Goal: Check status

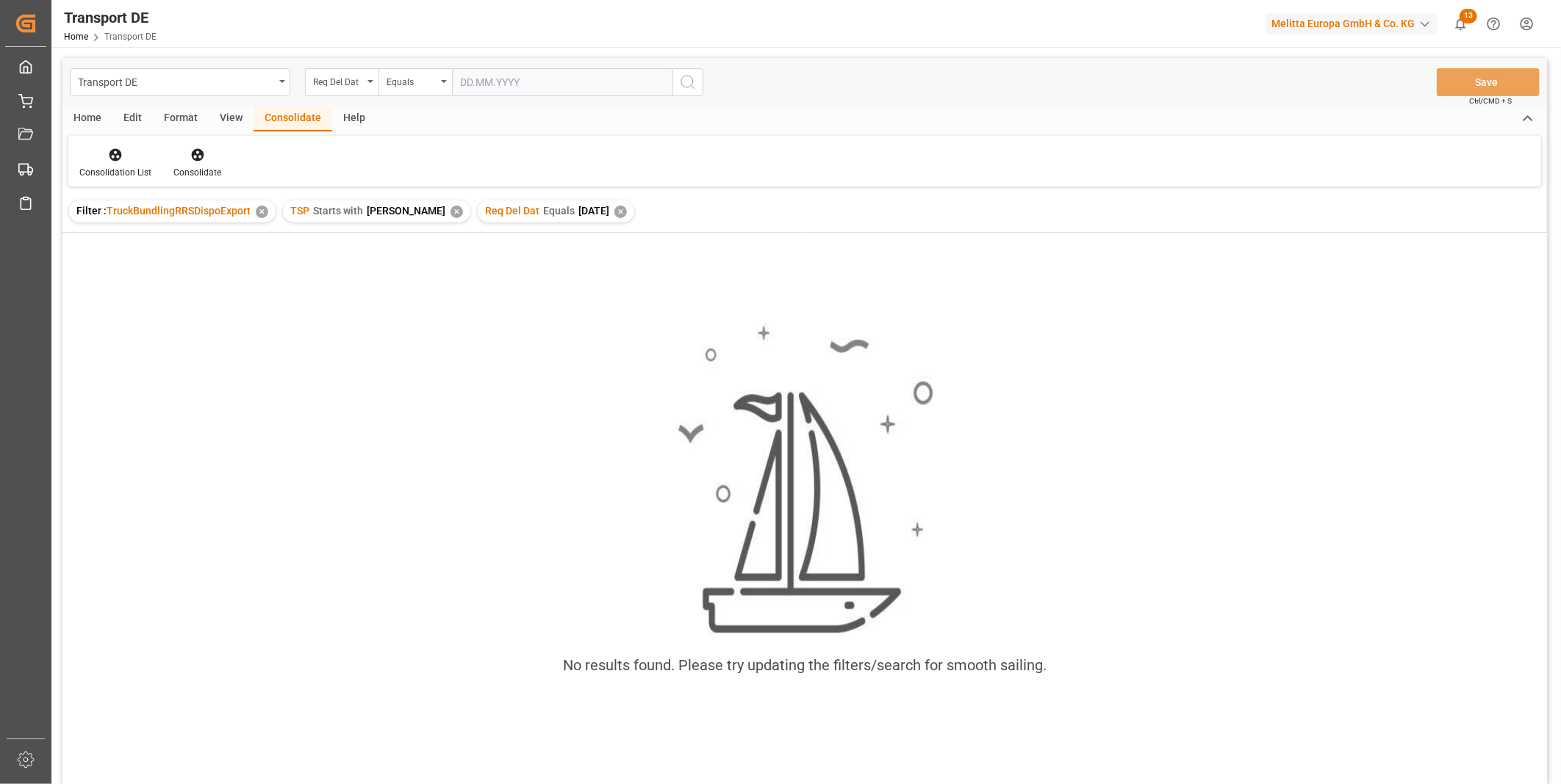
click at [614, 214] on div "✕" at bounding box center [620, 212] width 12 height 12
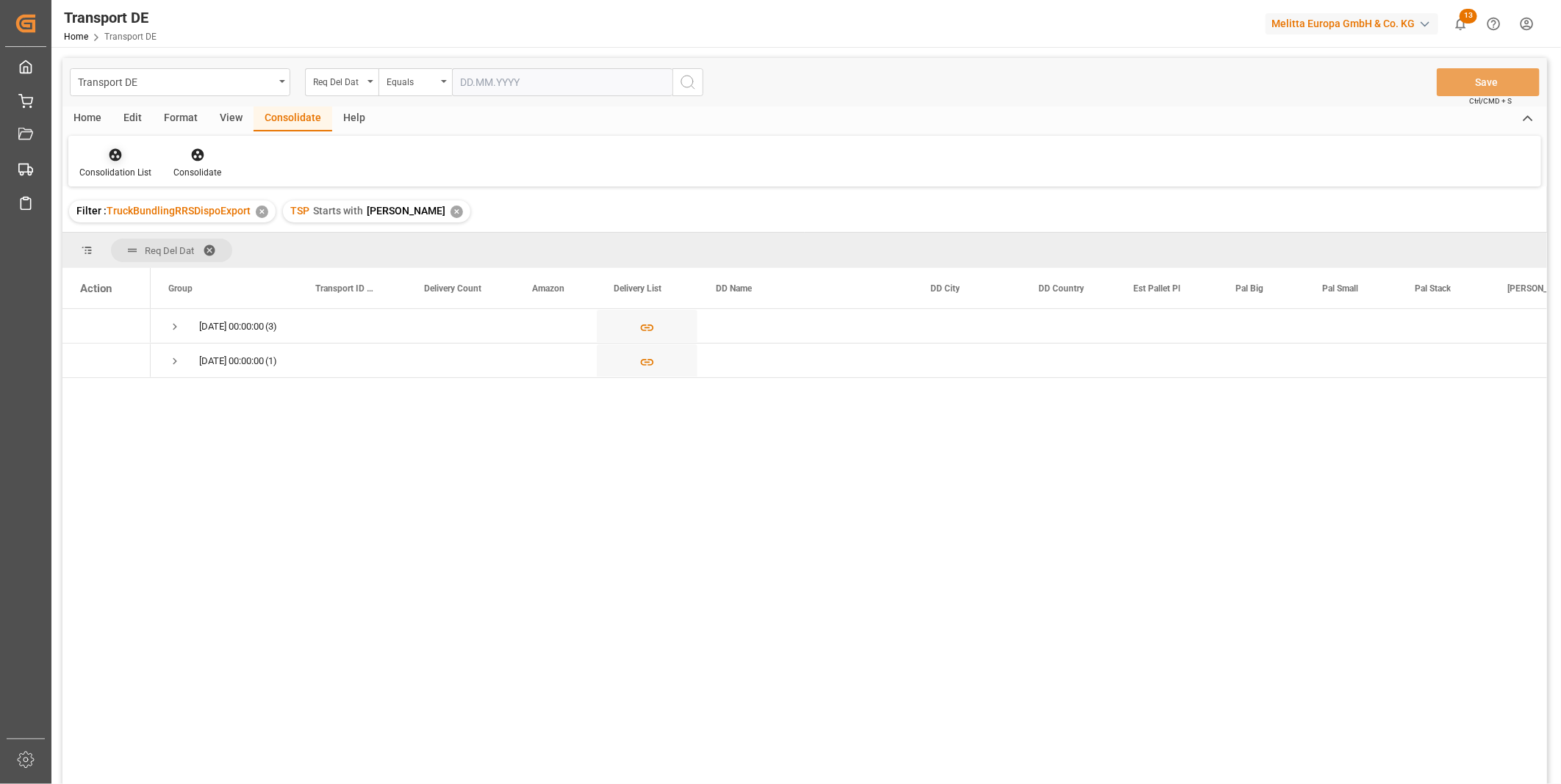
click at [116, 164] on div "Consolidation List" at bounding box center [115, 162] width 94 height 32
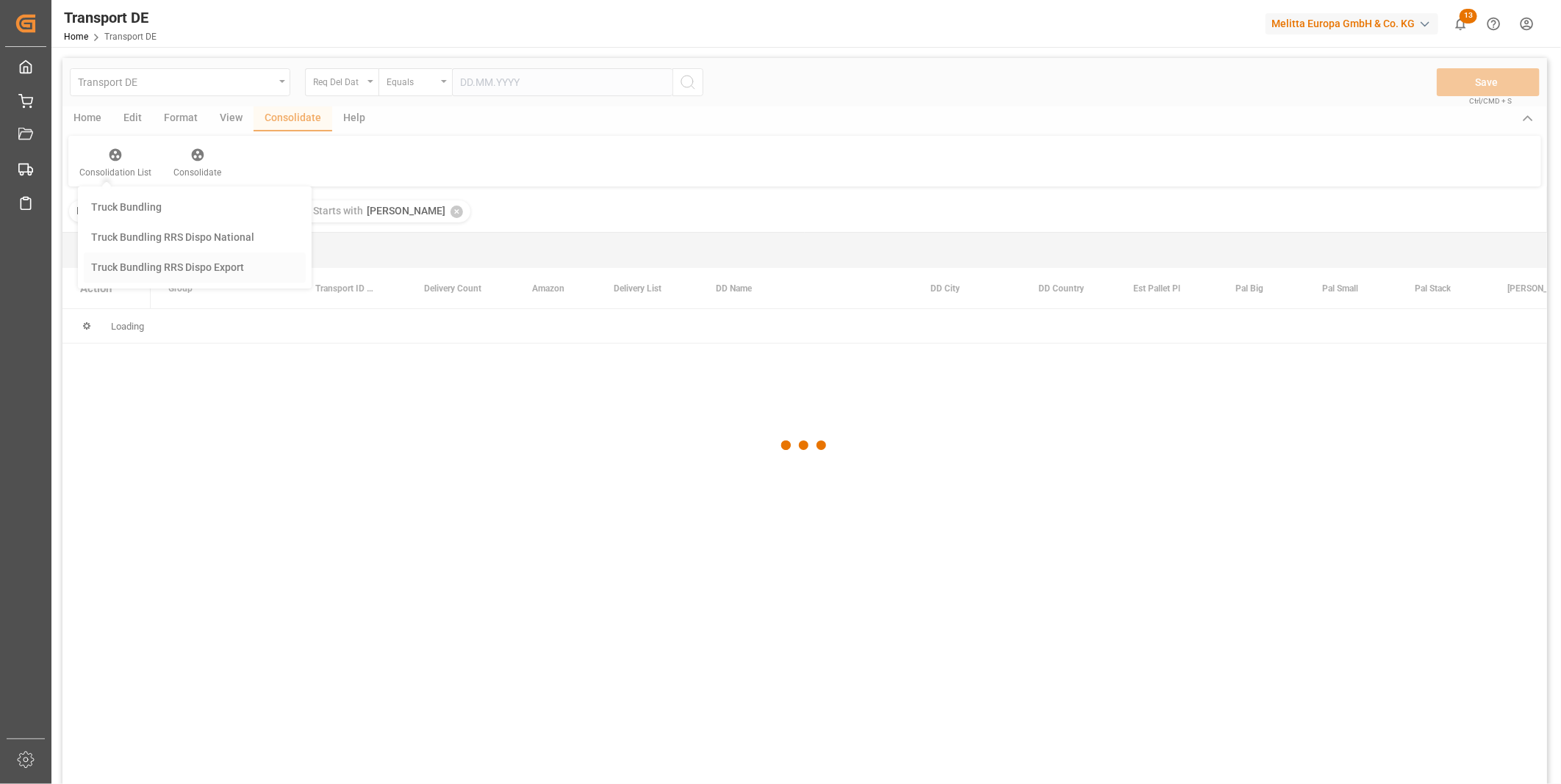
click at [187, 280] on div "Transport DE Req Del Dat Equals Save Ctrl/CMD + S Home Edit Format View Consoli…" at bounding box center [804, 440] width 1485 height 765
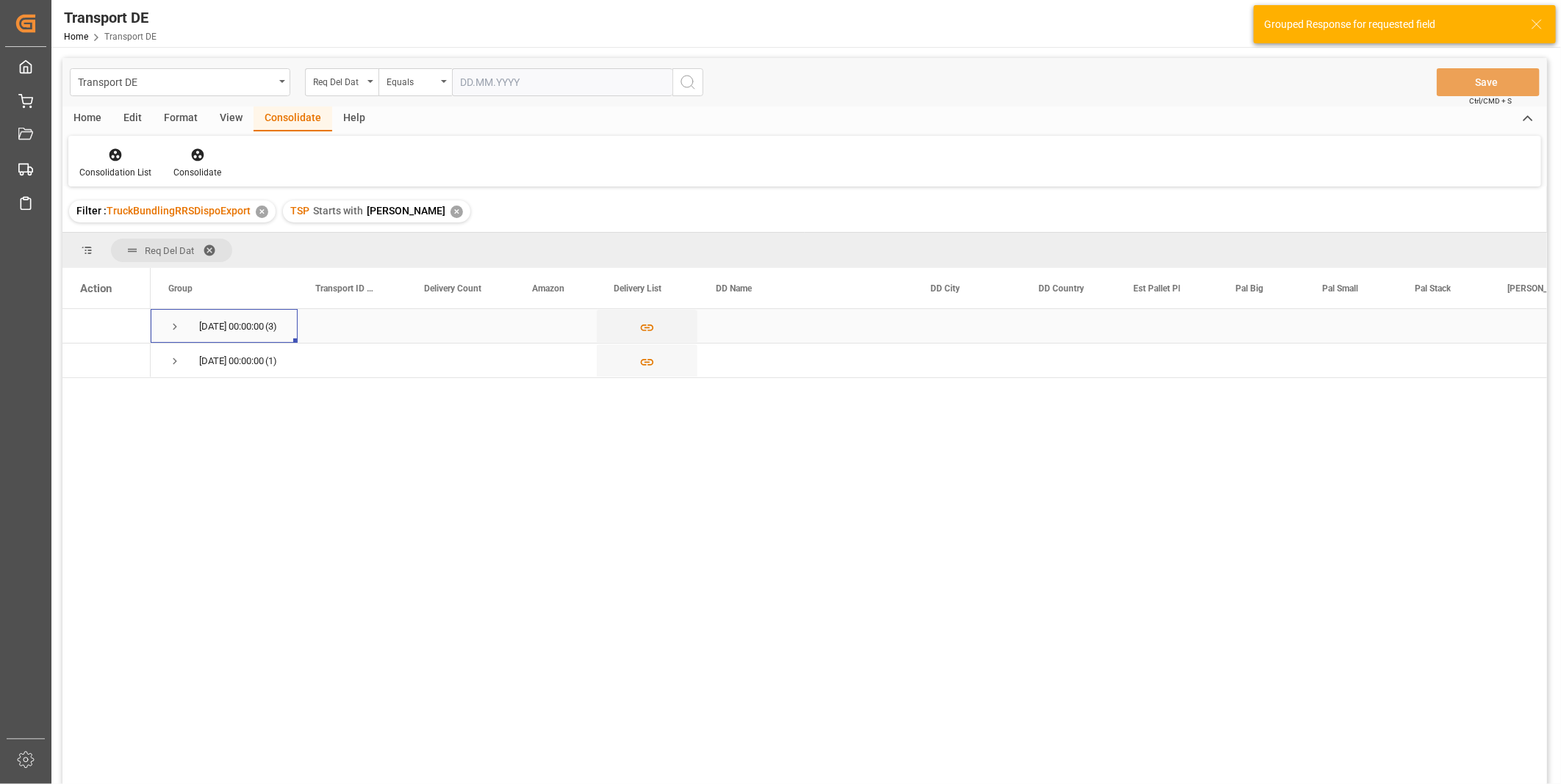
click at [181, 325] on span "[DATE] 00:00:00 (3)" at bounding box center [224, 326] width 112 height 32
click at [175, 325] on span "Press SPACE to select this row." at bounding box center [174, 327] width 13 height 13
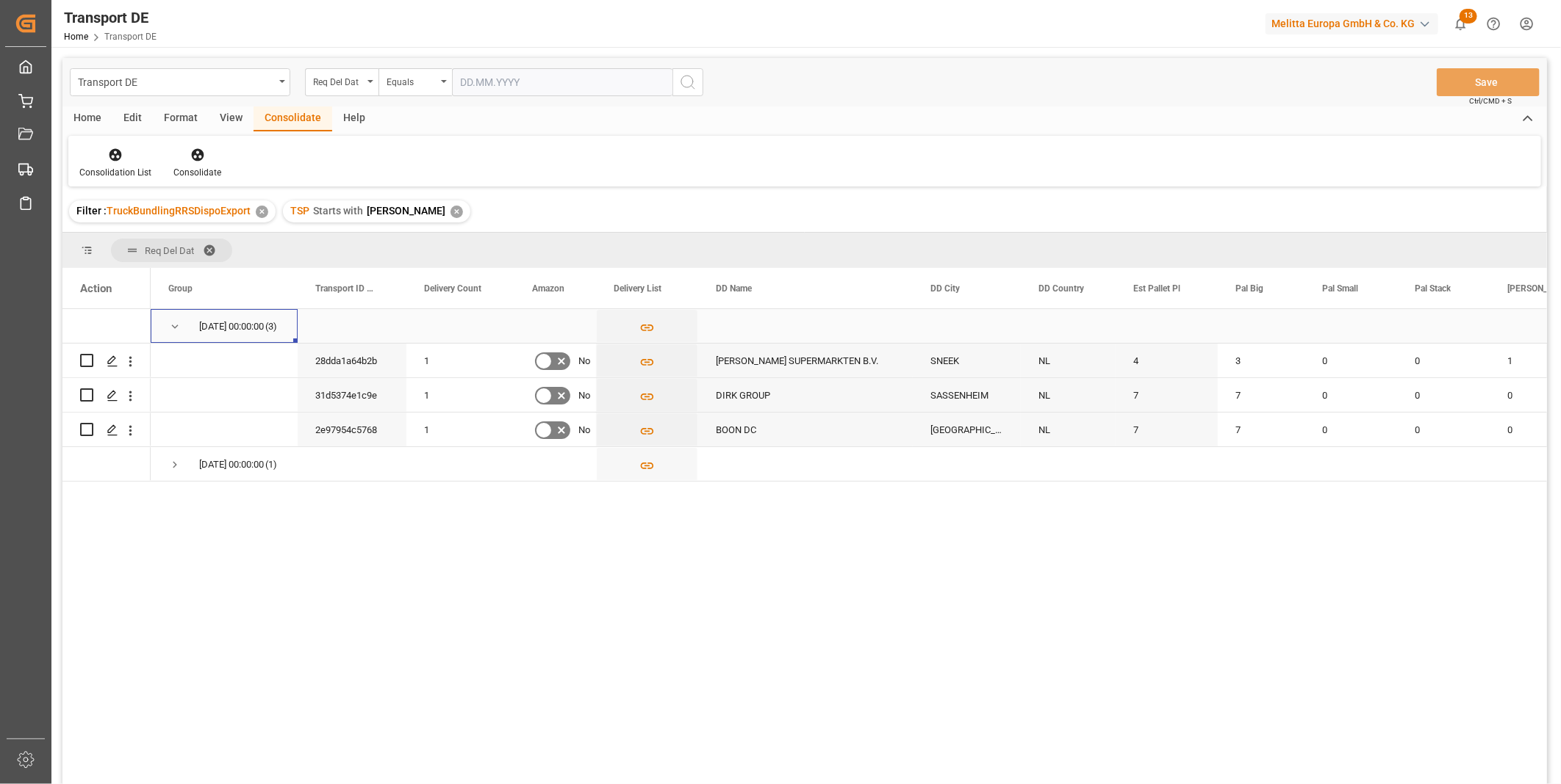
click at [179, 316] on span "Press SPACE to select this row." at bounding box center [174, 327] width 13 height 34
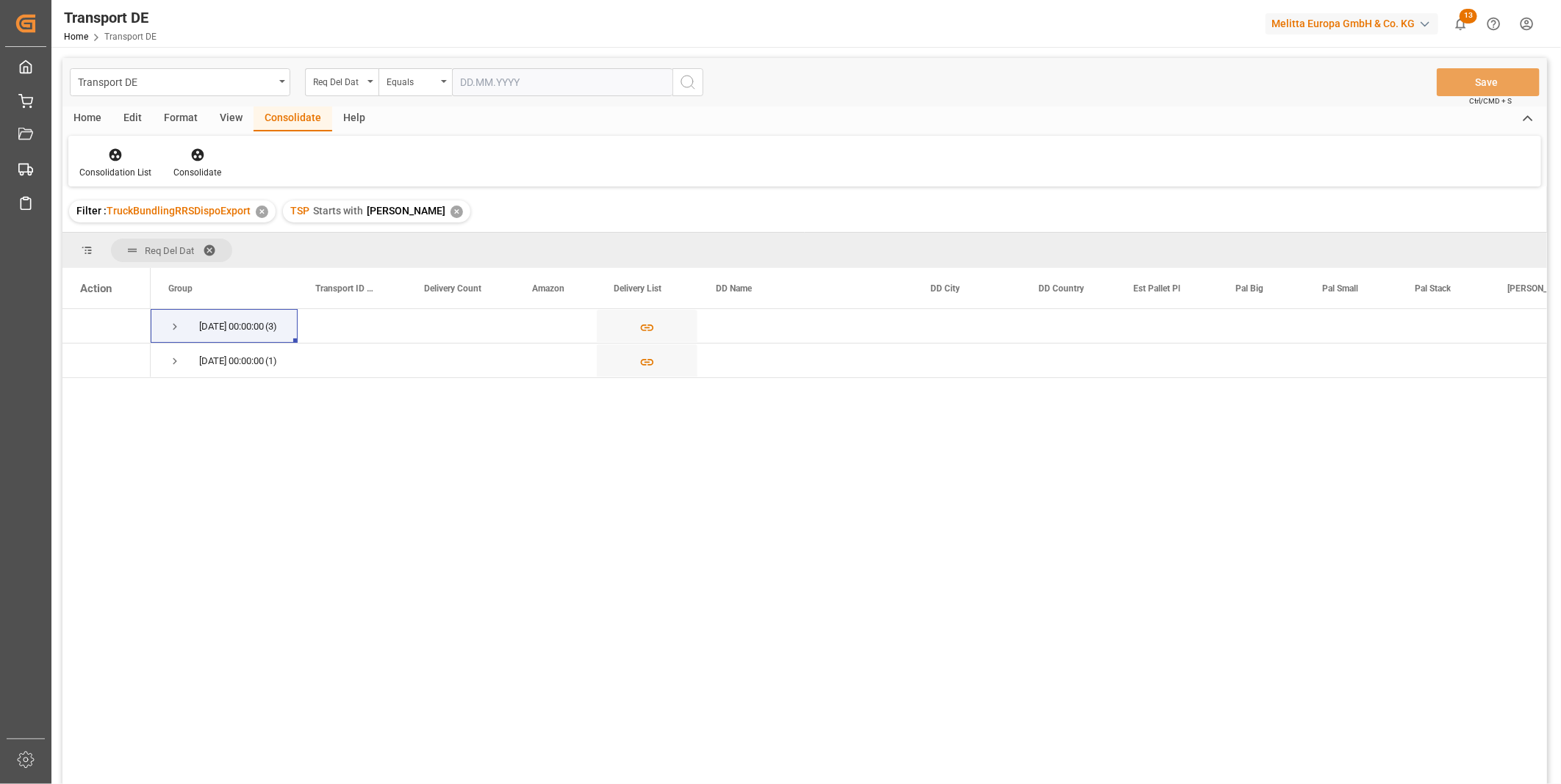
drag, startPoint x: 436, startPoint y: 590, endPoint x: 439, endPoint y: 601, distance: 11.4
click at [438, 595] on div "[DATE] 00:00:00 (3) [DATE] 00:00:00 (1)" at bounding box center [848, 551] width 1396 height 485
click at [116, 143] on div "Consolidation List Consolidate" at bounding box center [804, 161] width 1472 height 51
click at [127, 162] on div "Consolidation List" at bounding box center [115, 162] width 94 height 32
click at [170, 273] on div "Transport DE Req Del Dat Equals Save Ctrl/CMD + S Home Edit Format View Consoli…" at bounding box center [804, 440] width 1485 height 765
